Goal: Information Seeking & Learning: Learn about a topic

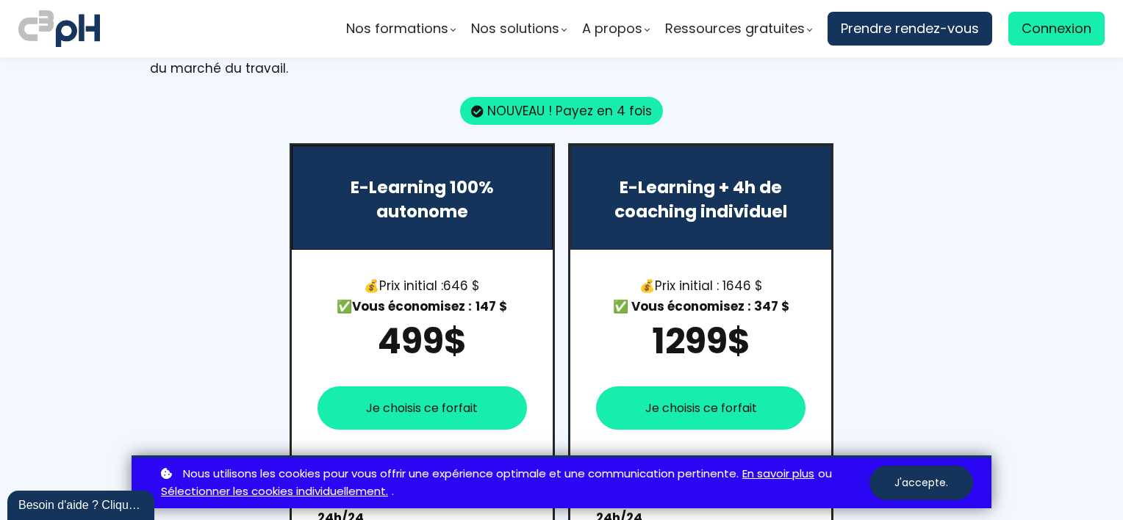
scroll to position [955, 0]
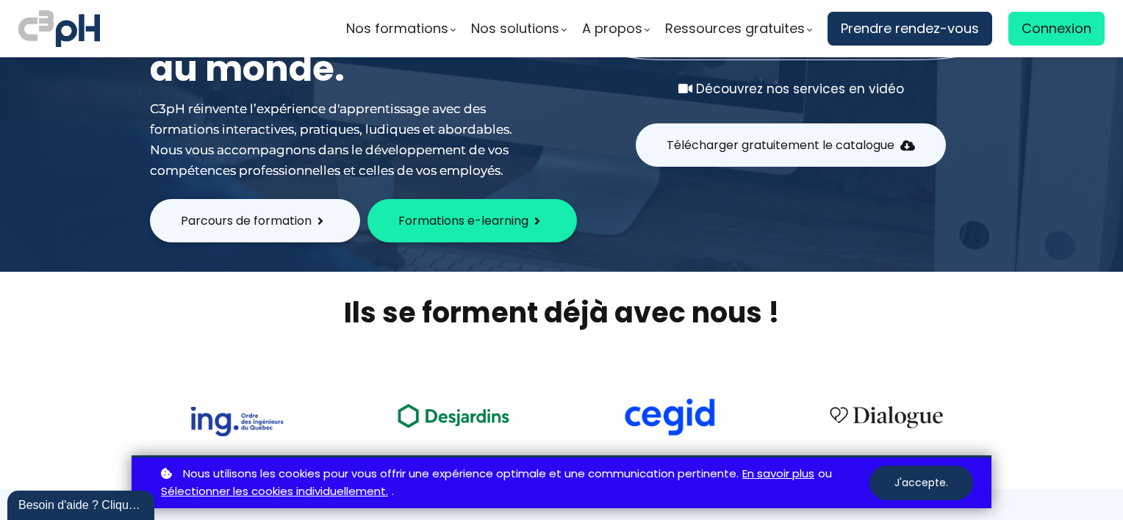
scroll to position [220, 0]
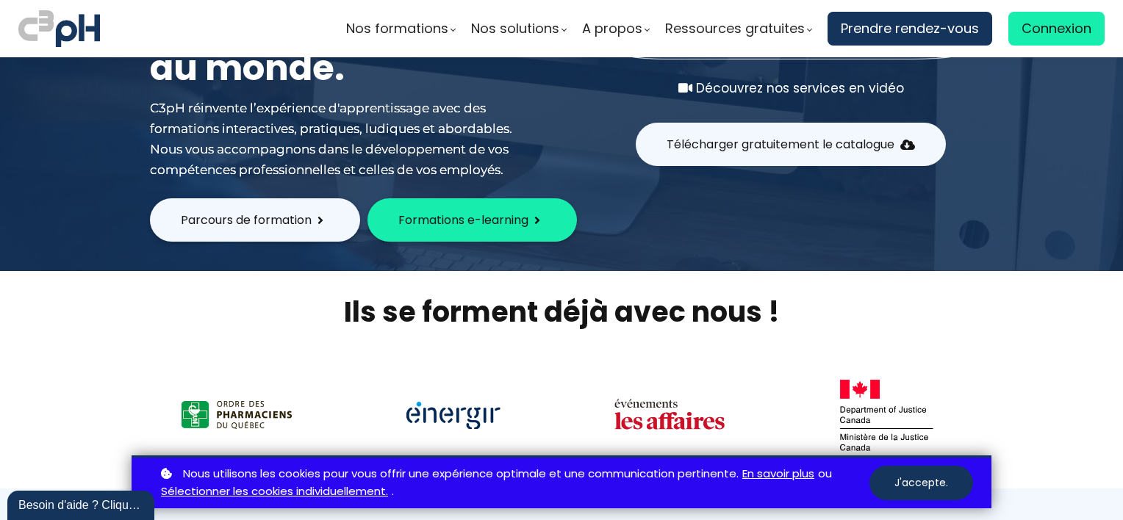
click at [227, 219] on span "Parcours de formation" at bounding box center [246, 220] width 131 height 18
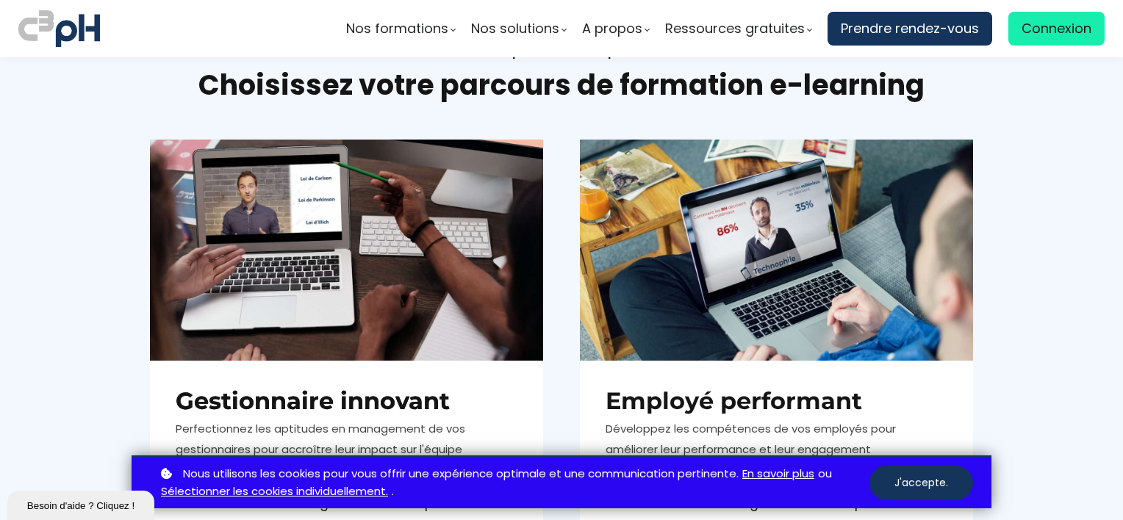
scroll to position [220, 0]
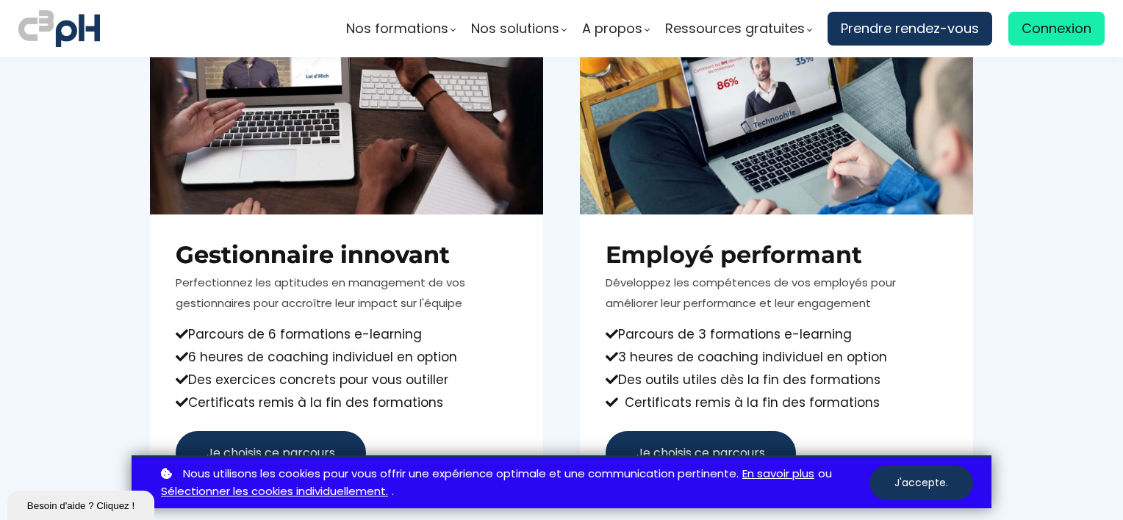
click at [740, 179] on div at bounding box center [776, 103] width 393 height 221
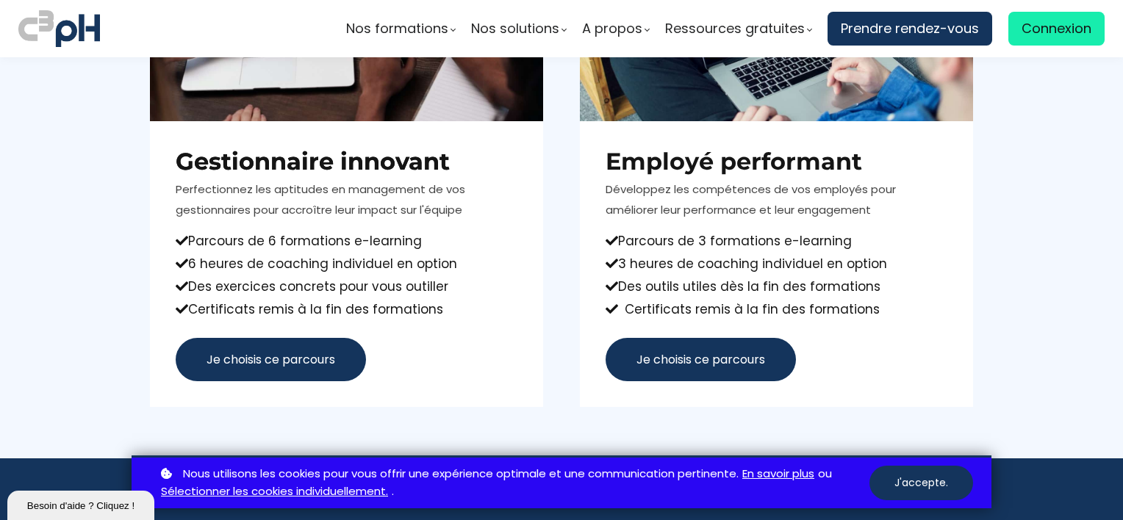
scroll to position [367, 0]
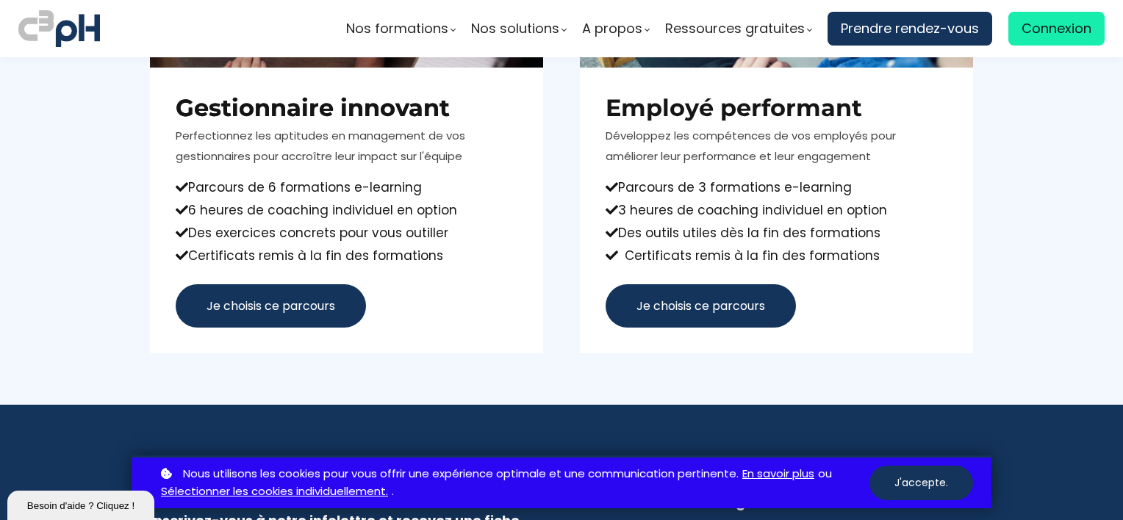
click at [682, 312] on span "Je choisis ce parcours" at bounding box center [700, 306] width 129 height 18
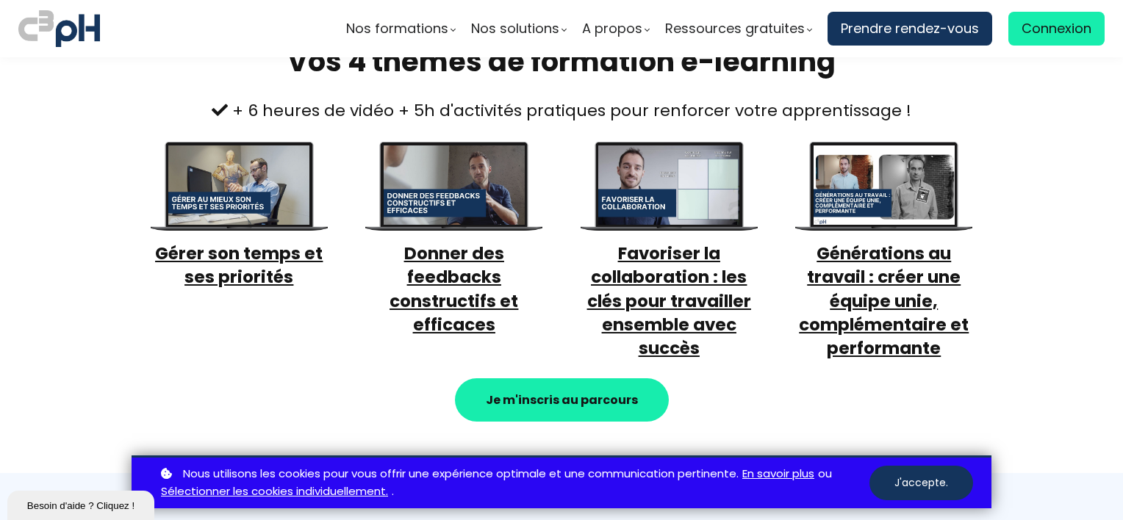
scroll to position [661, 0]
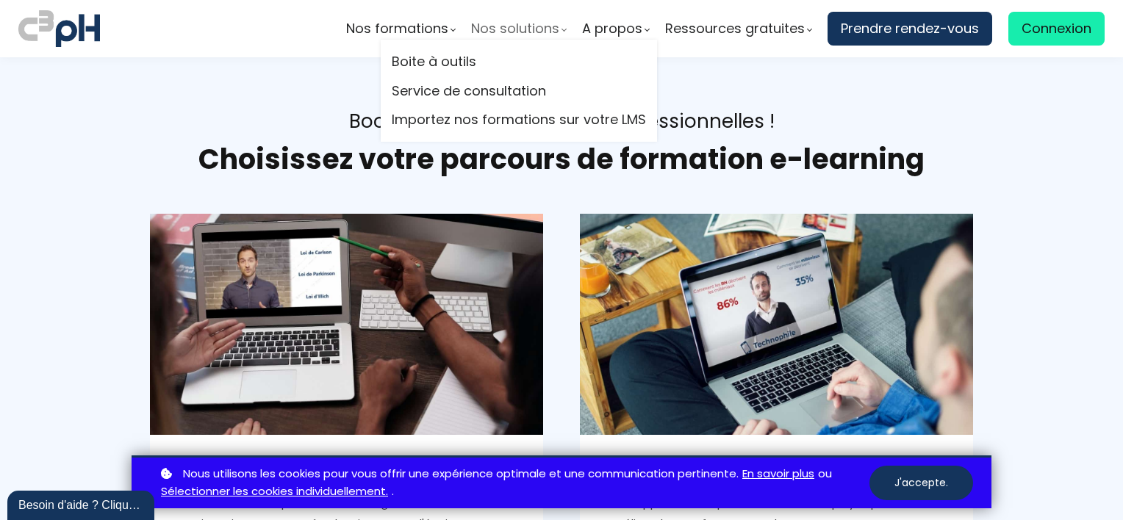
click at [520, 26] on span "Nos solutions" at bounding box center [515, 29] width 88 height 22
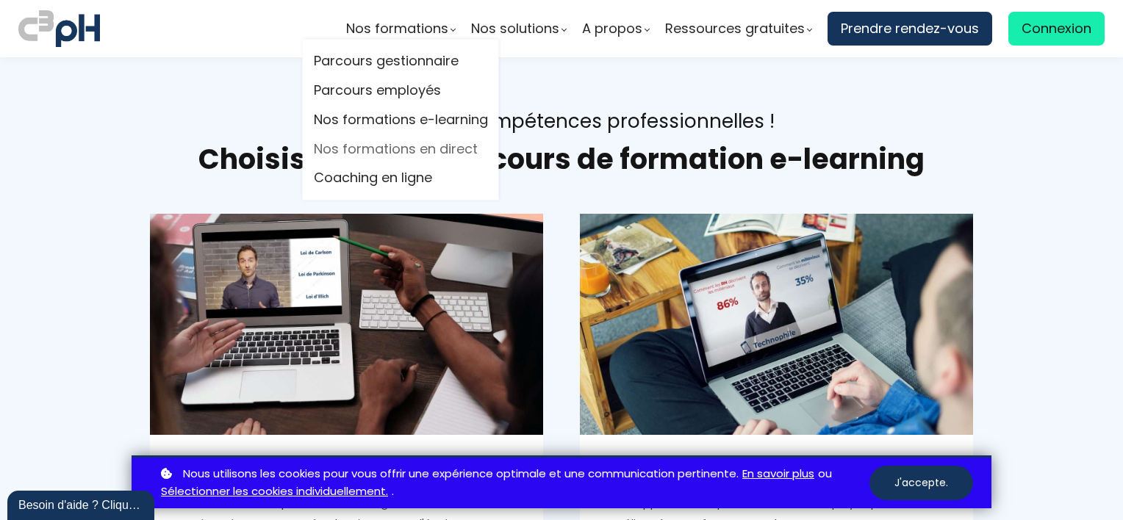
click at [388, 154] on link "Nos formations en direct" at bounding box center [401, 149] width 174 height 22
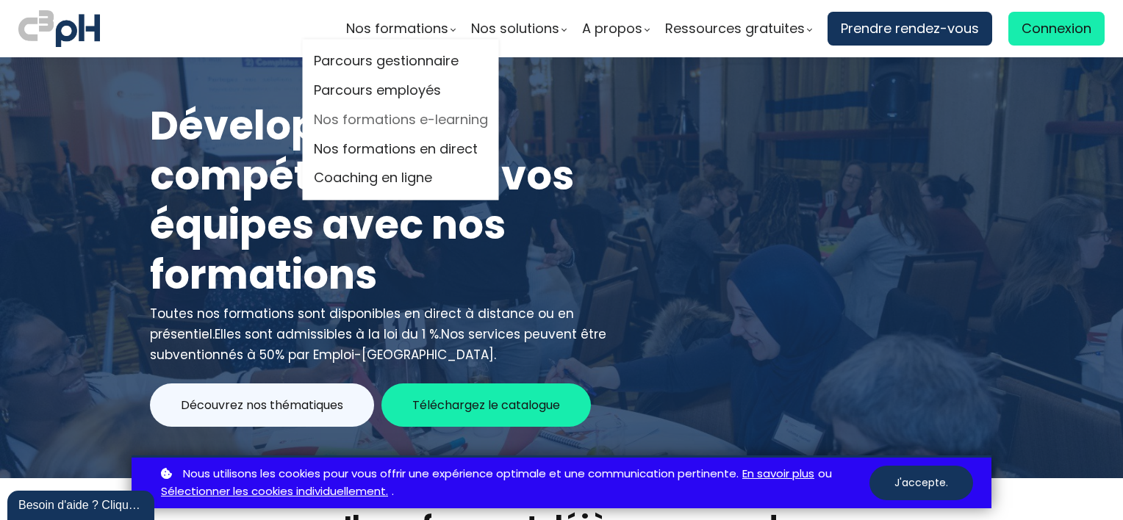
click at [343, 116] on link "Nos formations e-learning" at bounding box center [401, 120] width 174 height 22
